Goal: Transaction & Acquisition: Purchase product/service

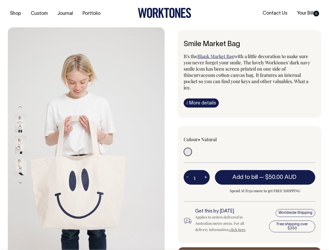
click at [86, 138] on img at bounding box center [86, 144] width 157 height 235
click at [27, 144] on div at bounding box center [27, 144] width 26 height 21
click at [20, 107] on button "Previous" at bounding box center [20, 107] width 8 height 12
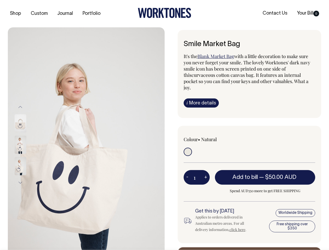
click at [27, 155] on div at bounding box center [27, 165] width 26 height 21
click at [20, 182] on button "Next" at bounding box center [20, 183] width 8 height 12
click at [187, 172] on button "-" at bounding box center [187, 177] width 7 height 10
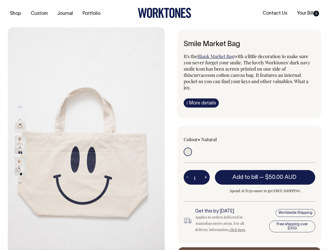
click at [205, 172] on button "+" at bounding box center [205, 177] width 8 height 10
type input "2"
click at [265, 175] on span "— $50.00 AUD" at bounding box center [278, 177] width 39 height 5
